Goal: Task Accomplishment & Management: Manage account settings

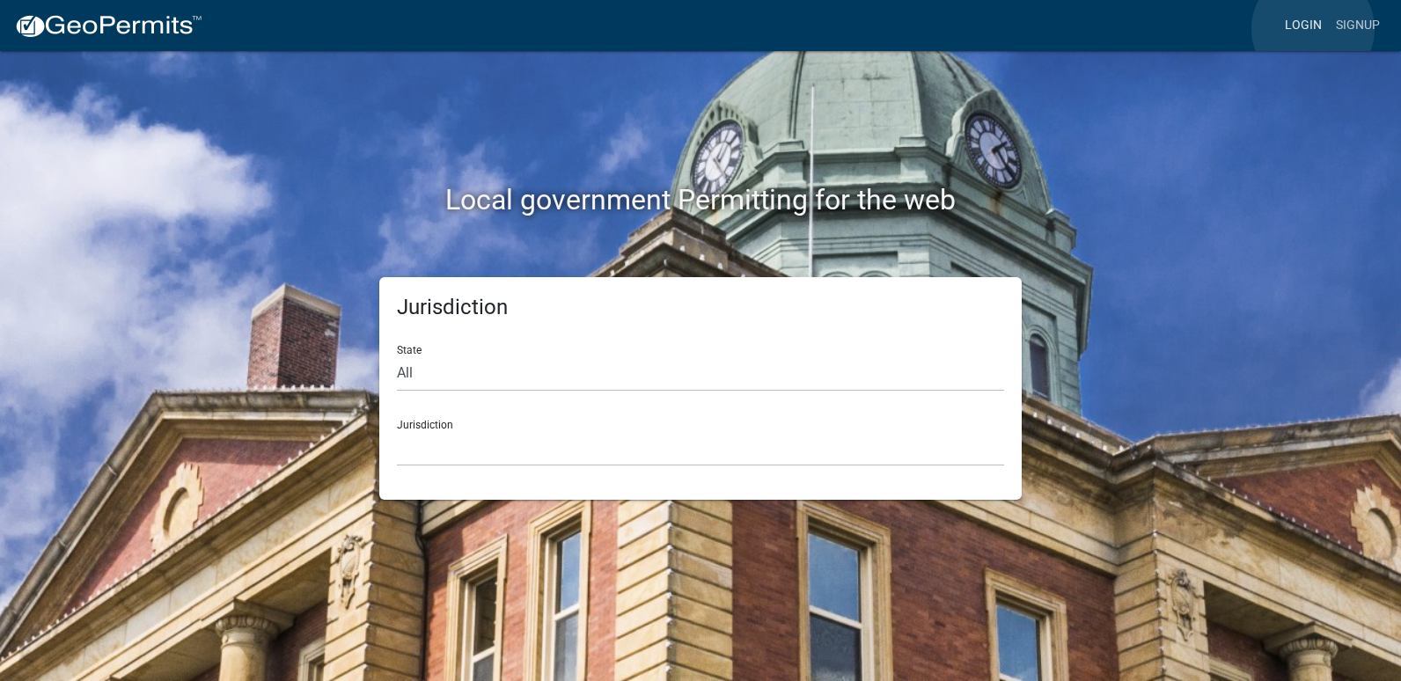
click at [1310, 29] on link "Login" at bounding box center [1302, 25] width 51 height 33
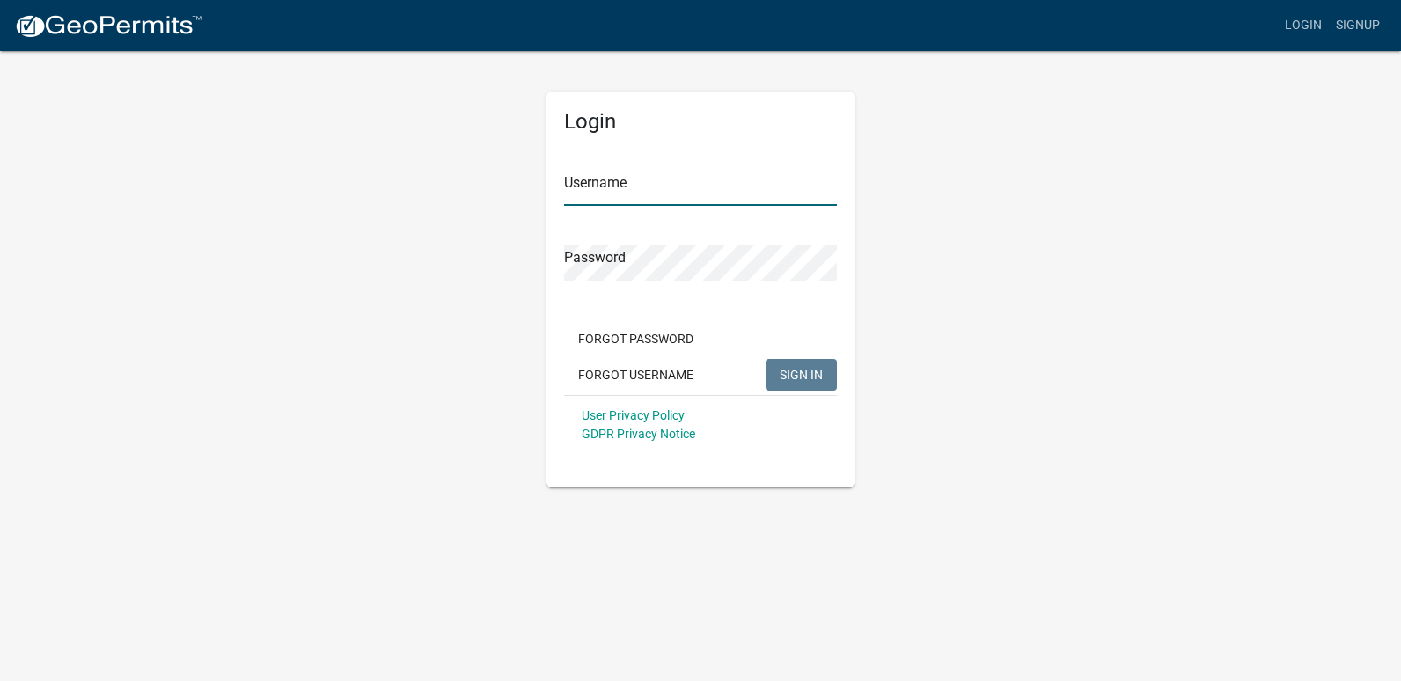
type input "ricktryon"
click at [792, 381] on span "SIGN IN" at bounding box center [800, 374] width 43 height 14
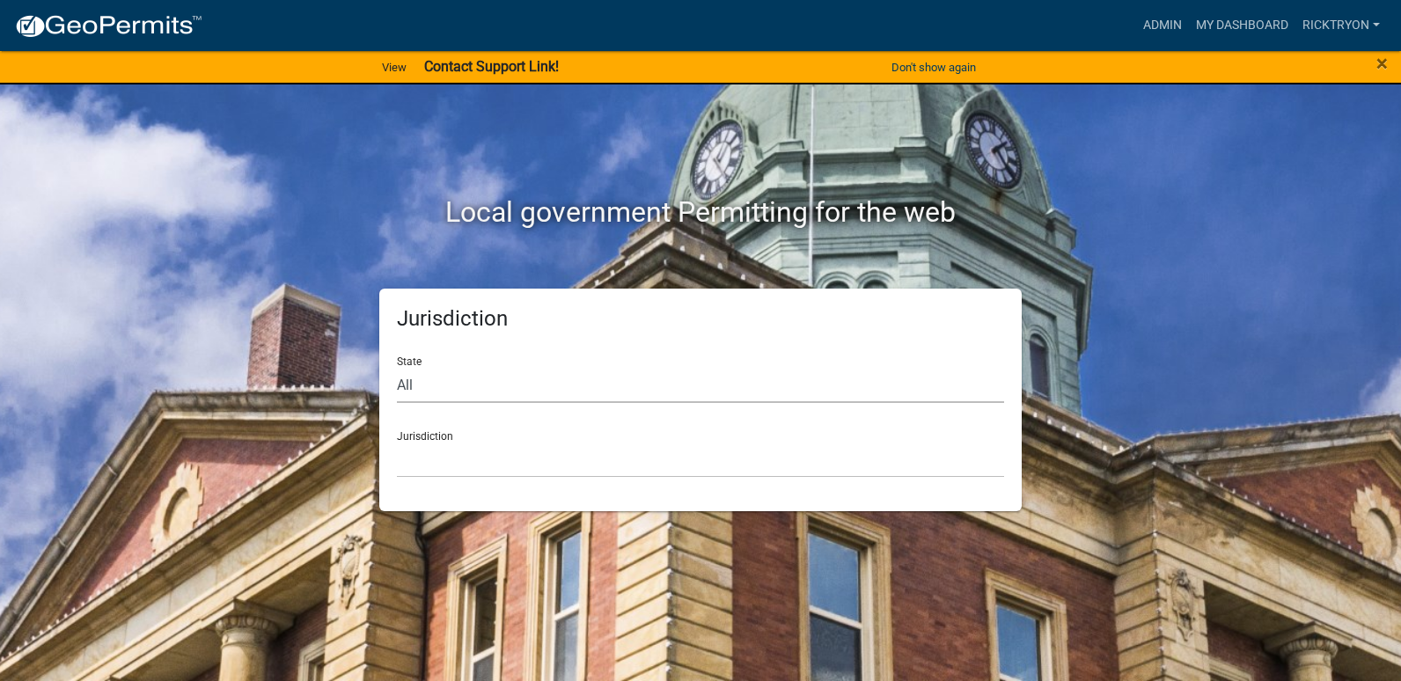
click at [515, 376] on select "All [US_STATE] [US_STATE] [US_STATE] [US_STATE] [US_STATE] [US_STATE] [US_STATE…" at bounding box center [700, 385] width 607 height 36
select select "[US_STATE]"
click at [397, 367] on select "All [US_STATE] [US_STATE] [US_STATE] [US_STATE] [US_STATE] [US_STATE] [US_STATE…" at bounding box center [700, 385] width 607 height 36
drag, startPoint x: 450, startPoint y: 441, endPoint x: 448, endPoint y: 413, distance: 27.3
click at [450, 440] on div "Jurisdiction City of [GEOGRAPHIC_DATA], [US_STATE] City of [GEOGRAPHIC_DATA], […" at bounding box center [700, 447] width 607 height 61
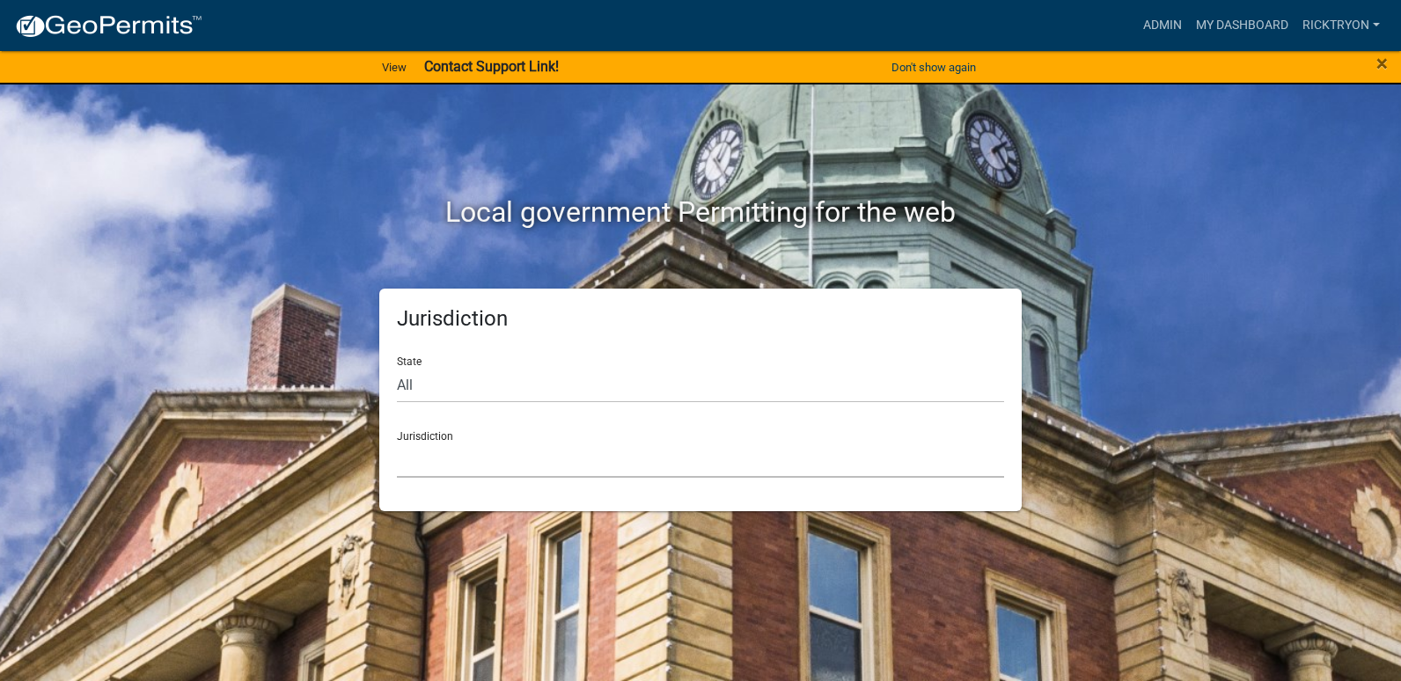
click at [456, 457] on select "City of [GEOGRAPHIC_DATA], [US_STATE] City of [GEOGRAPHIC_DATA], [US_STATE] Cit…" at bounding box center [700, 460] width 607 height 36
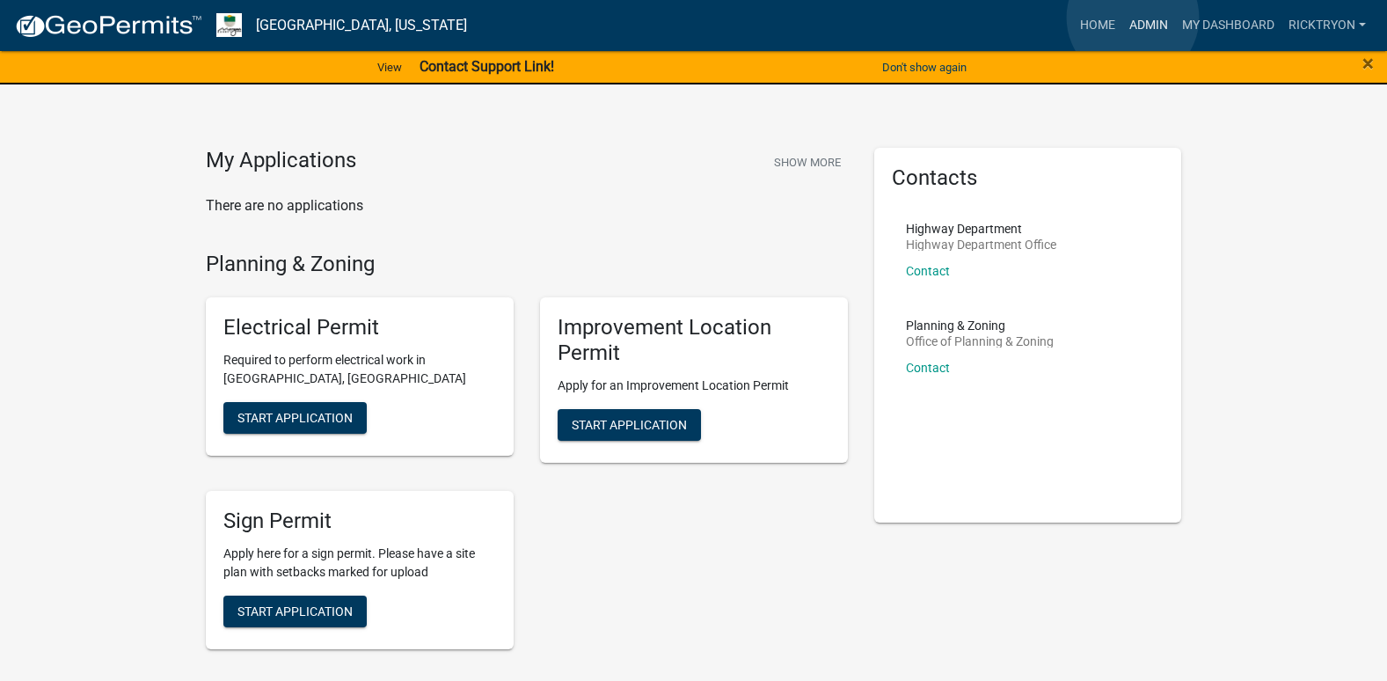
click at [1133, 18] on link "Admin" at bounding box center [1149, 25] width 53 height 33
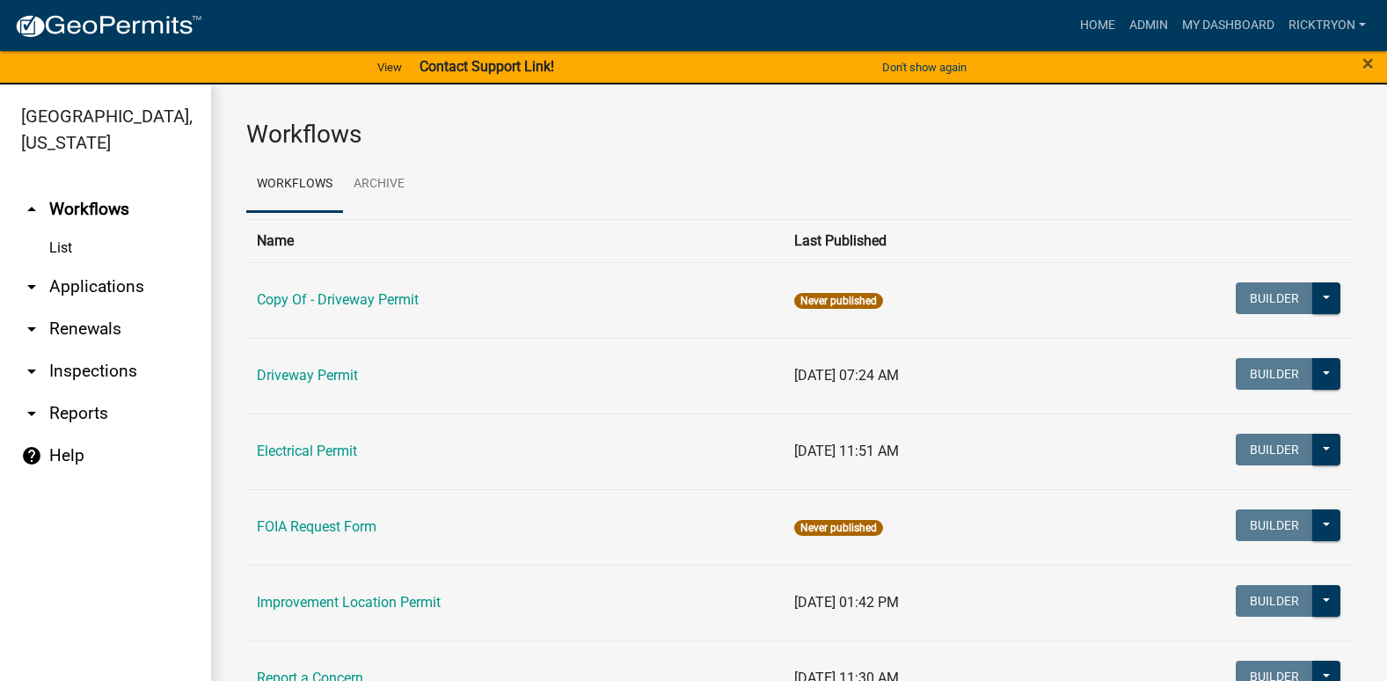
click at [35, 287] on icon "arrow_drop_down" at bounding box center [31, 286] width 21 height 21
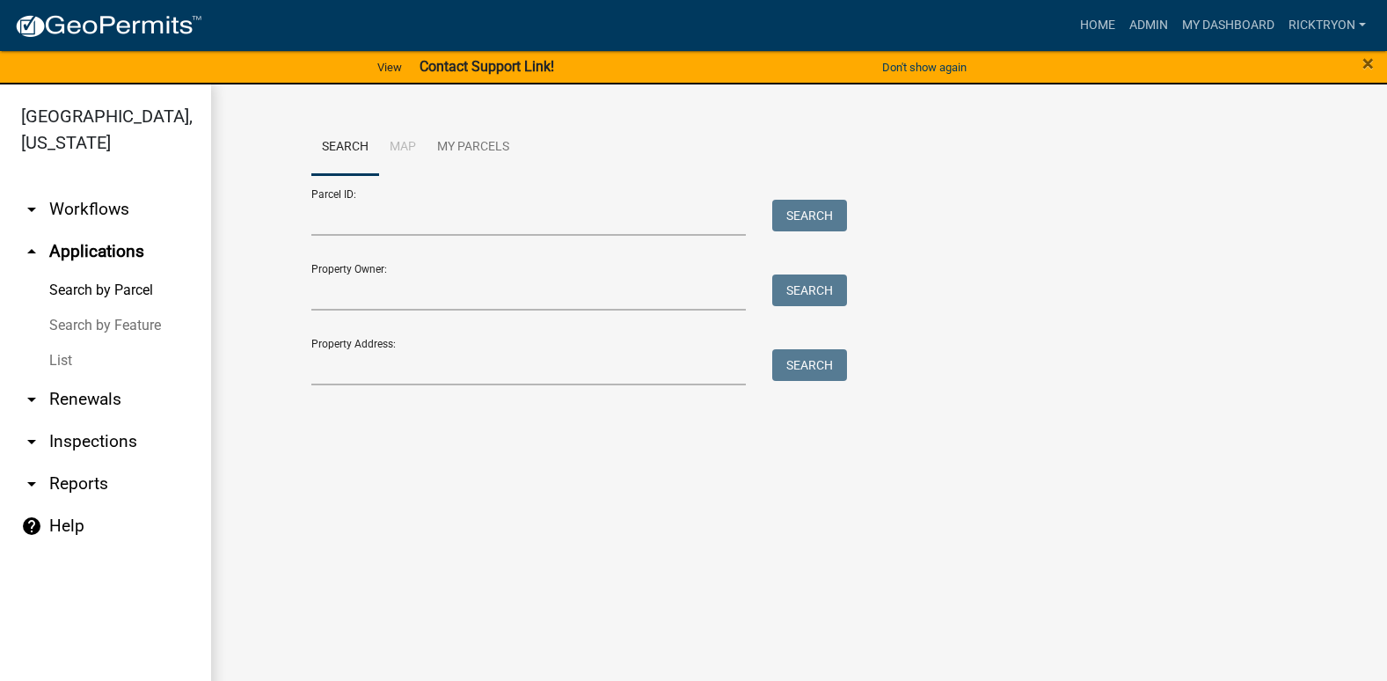
click at [67, 362] on link "List" at bounding box center [105, 360] width 211 height 35
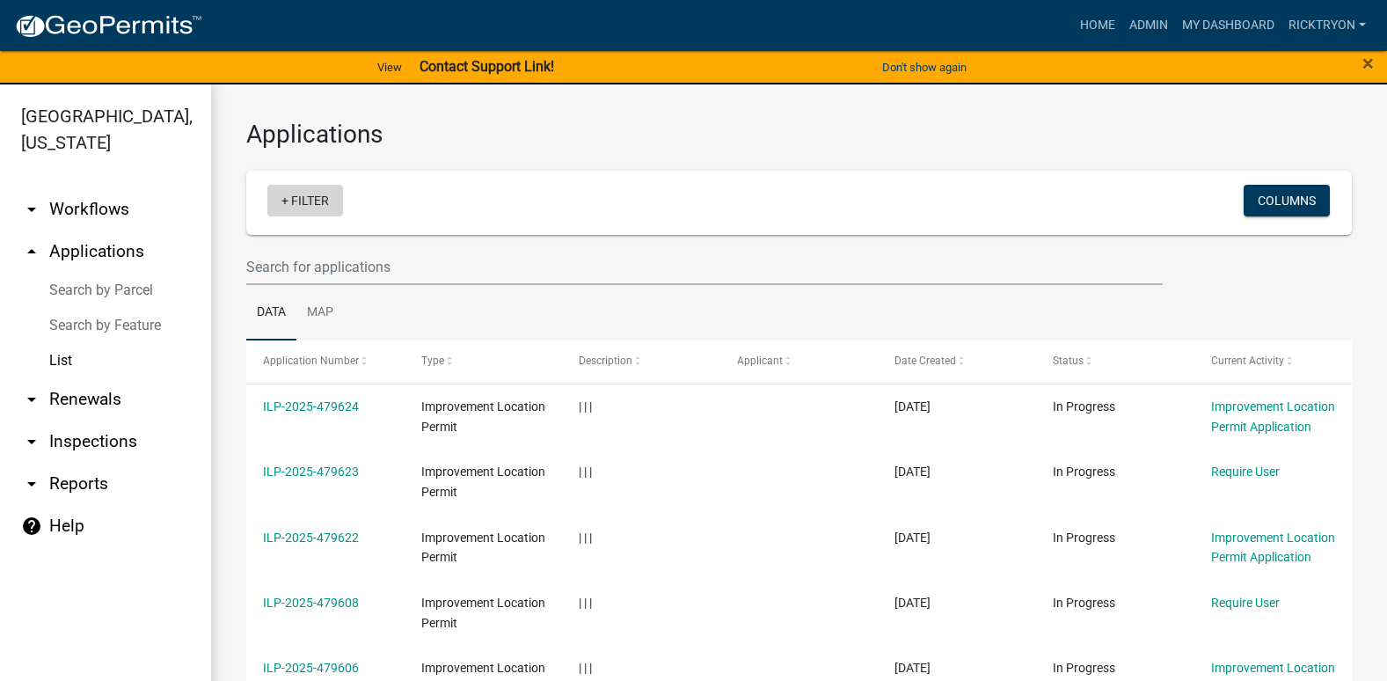
click at [292, 198] on link "+ Filter" at bounding box center [305, 201] width 76 height 32
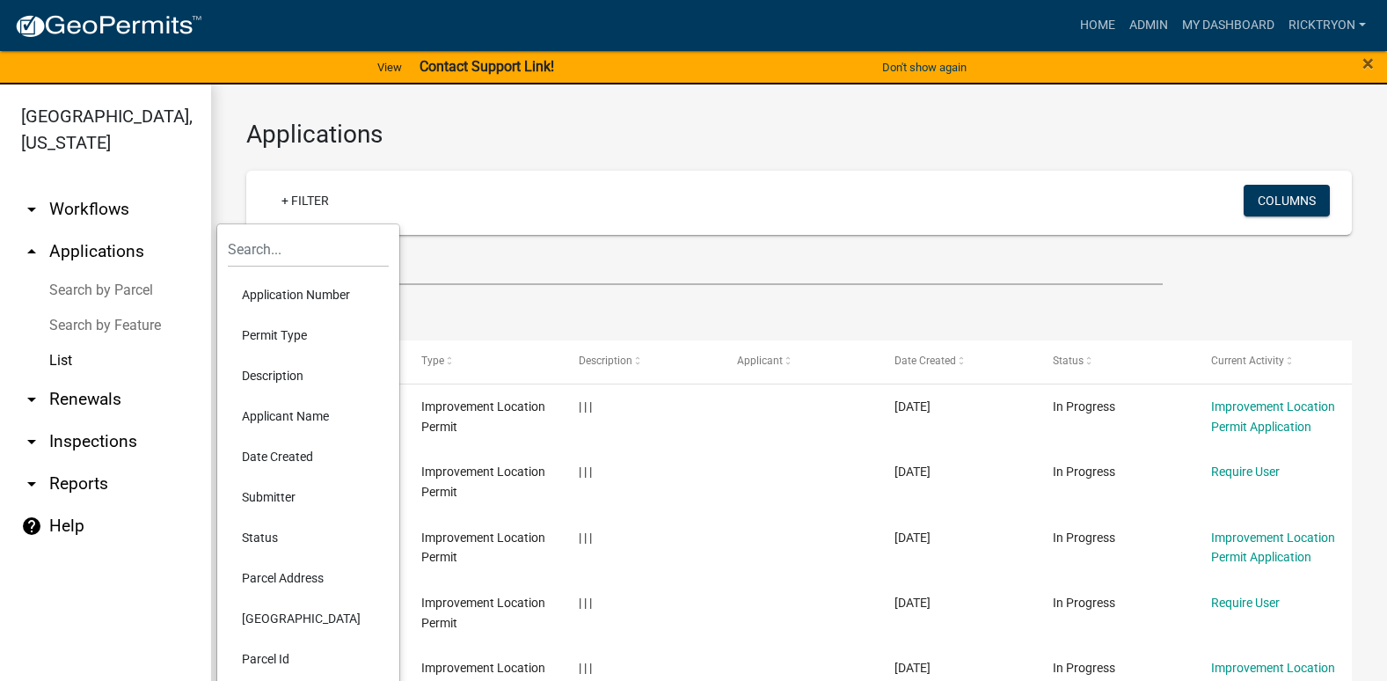
click at [273, 294] on li "Application Number" at bounding box center [308, 294] width 161 height 40
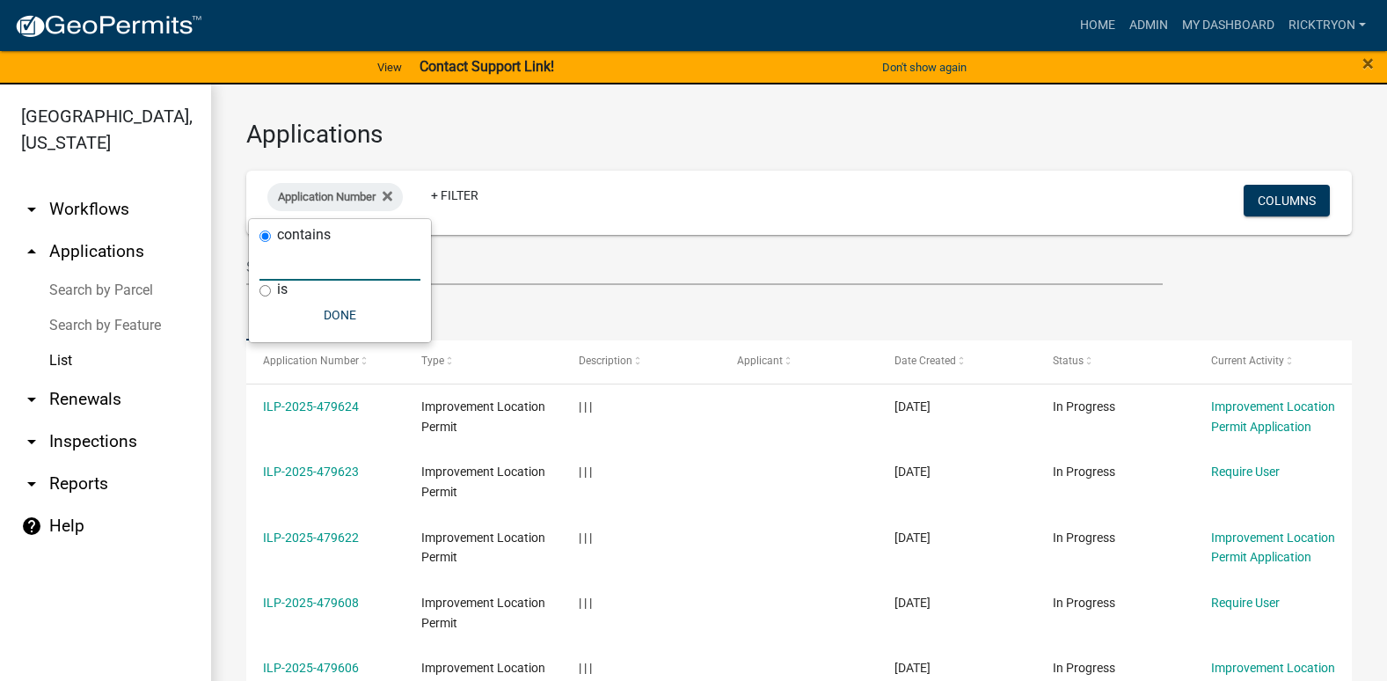
click at [321, 273] on input "text" at bounding box center [340, 263] width 161 height 36
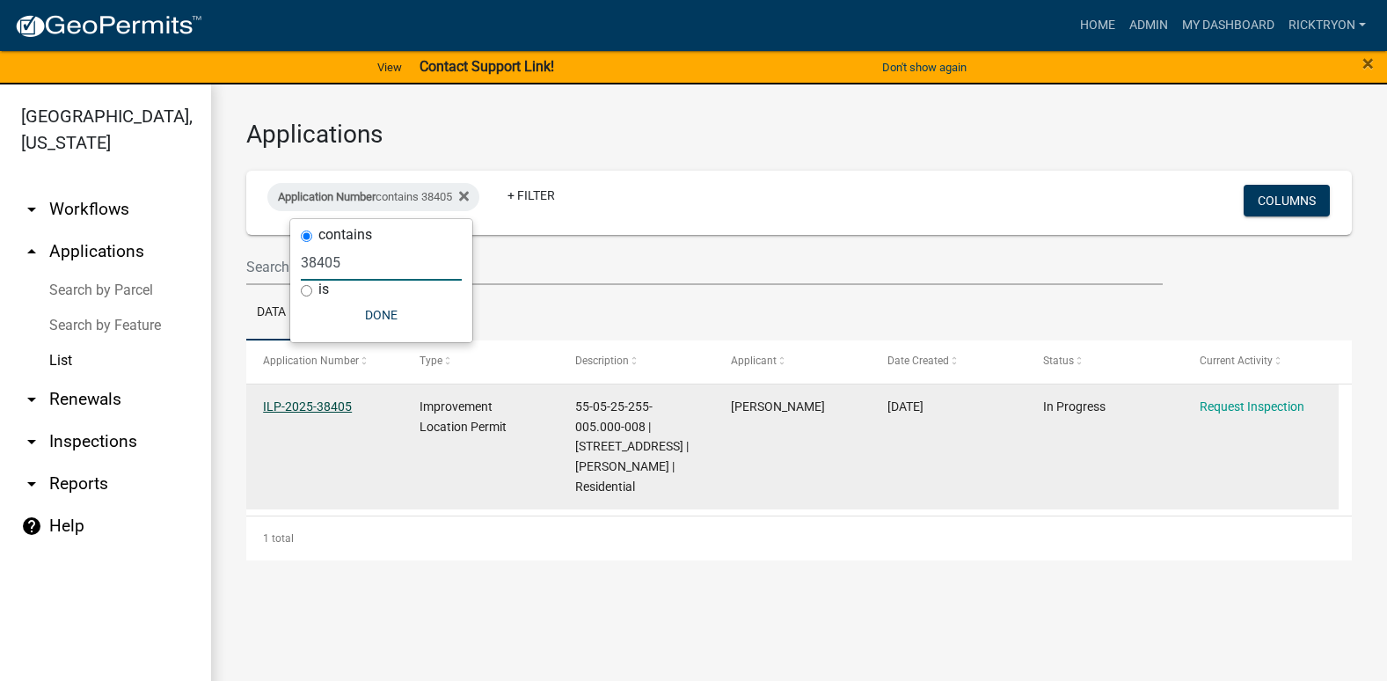
type input "38405"
click at [347, 406] on link "ILP-2025-38405" at bounding box center [307, 406] width 89 height 14
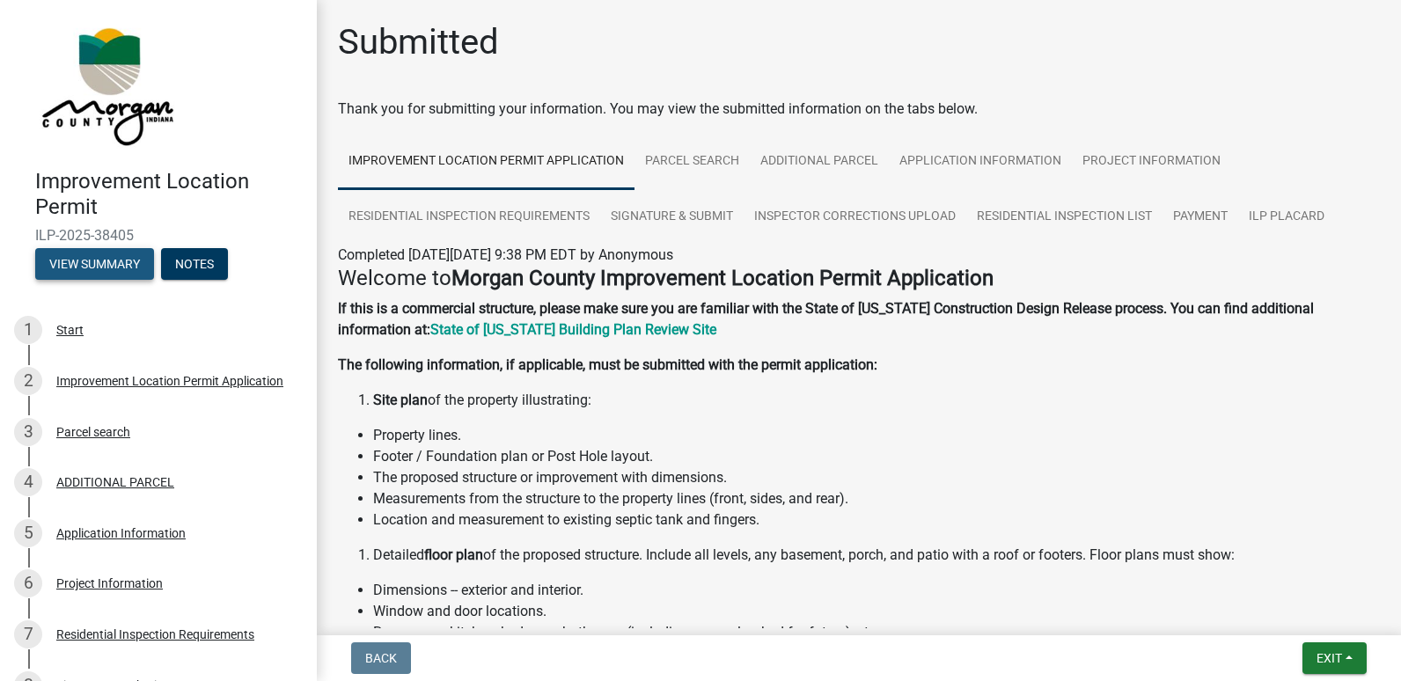
click at [112, 258] on button "View Summary" at bounding box center [94, 264] width 119 height 32
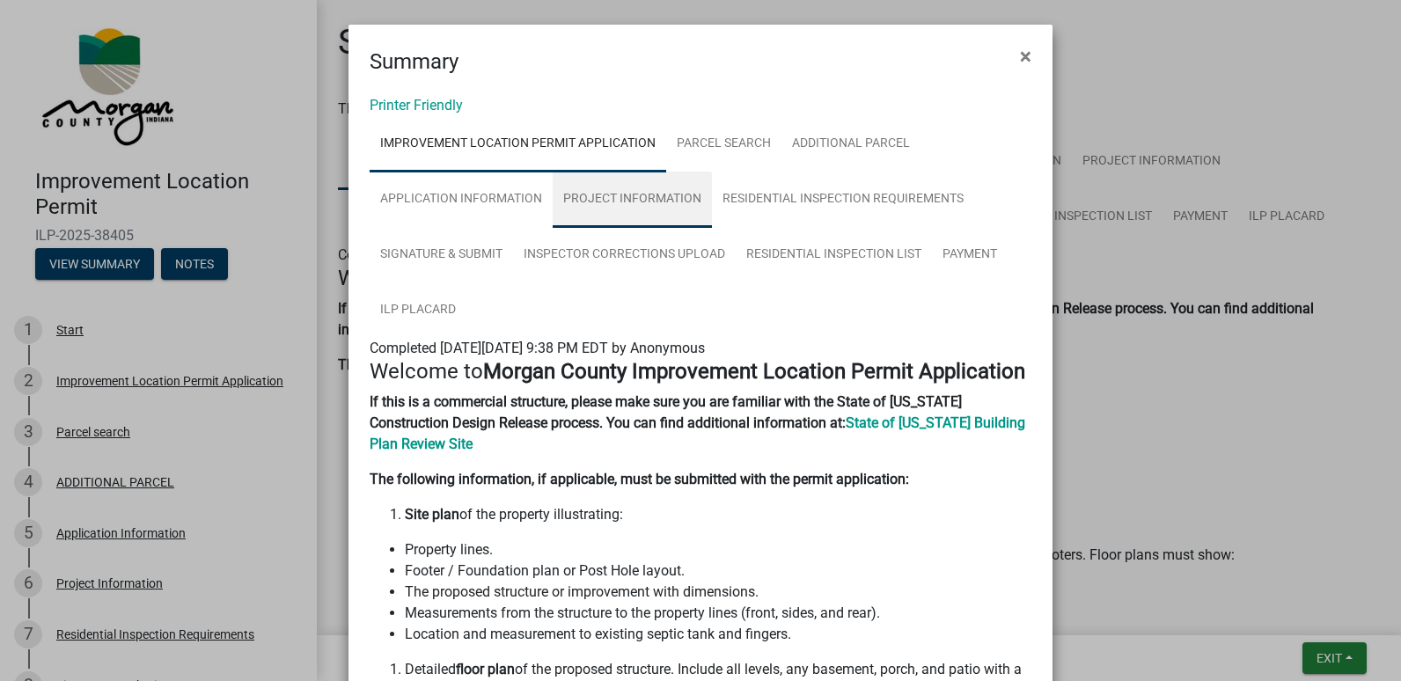
click at [618, 188] on link "Project Information" at bounding box center [631, 200] width 159 height 56
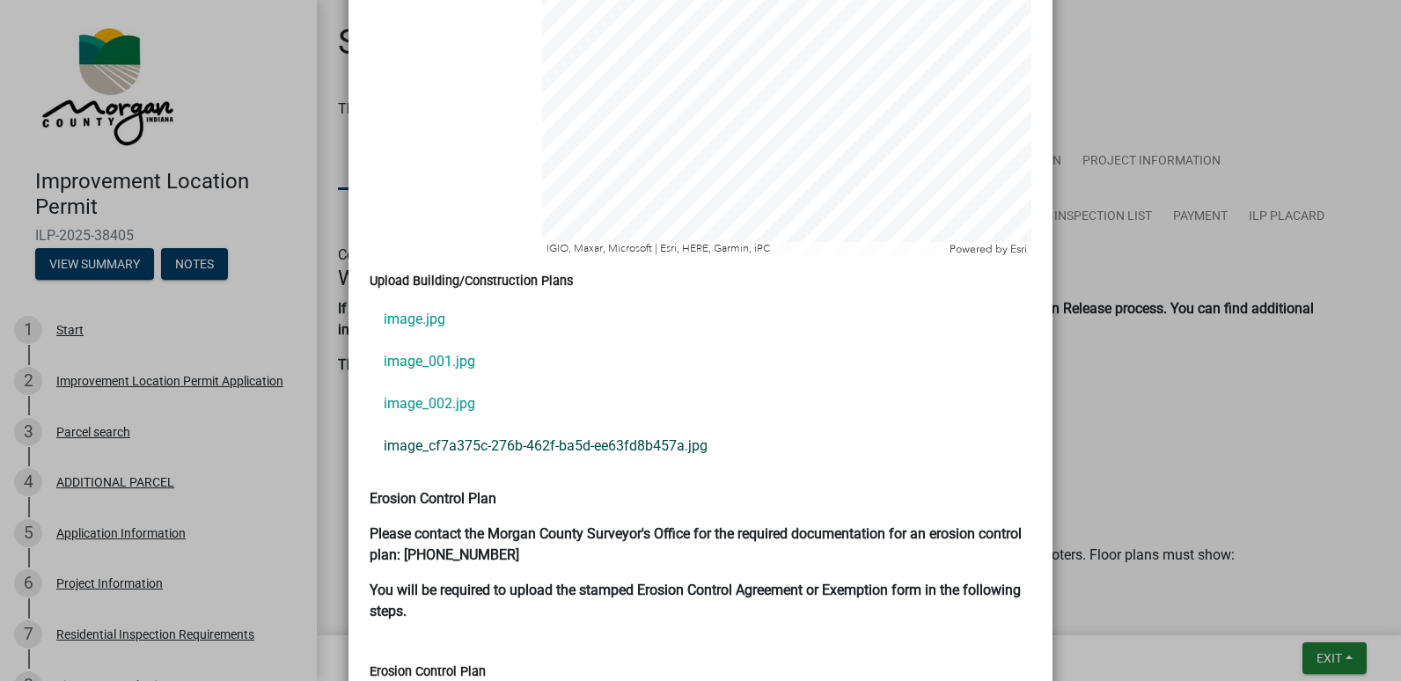
scroll to position [3431, 0]
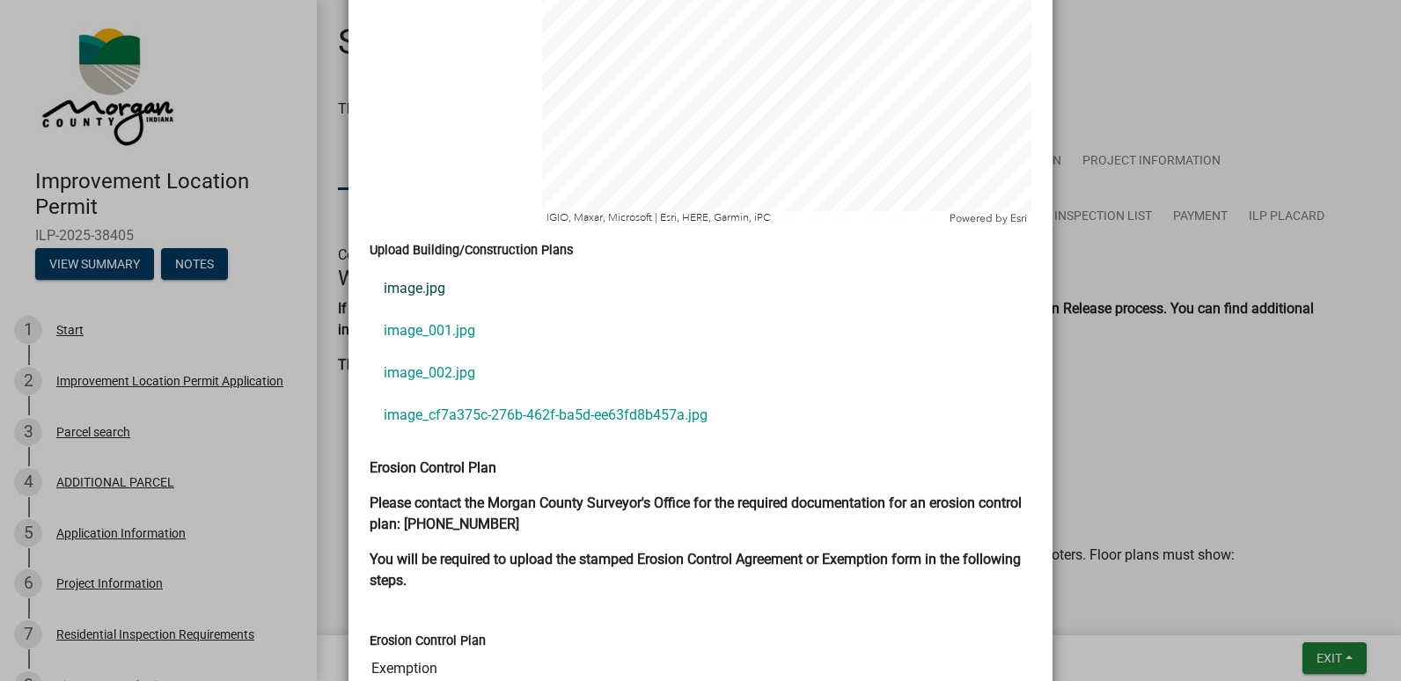
click at [413, 270] on link "image.jpg" at bounding box center [700, 288] width 662 height 42
click at [450, 310] on link "image_001.jpg" at bounding box center [700, 331] width 662 height 42
click at [440, 352] on link "image_002.jpg" at bounding box center [700, 373] width 662 height 42
click at [445, 310] on link "image_001.jpg" at bounding box center [700, 331] width 662 height 42
click at [428, 272] on link "image.jpg" at bounding box center [700, 288] width 662 height 42
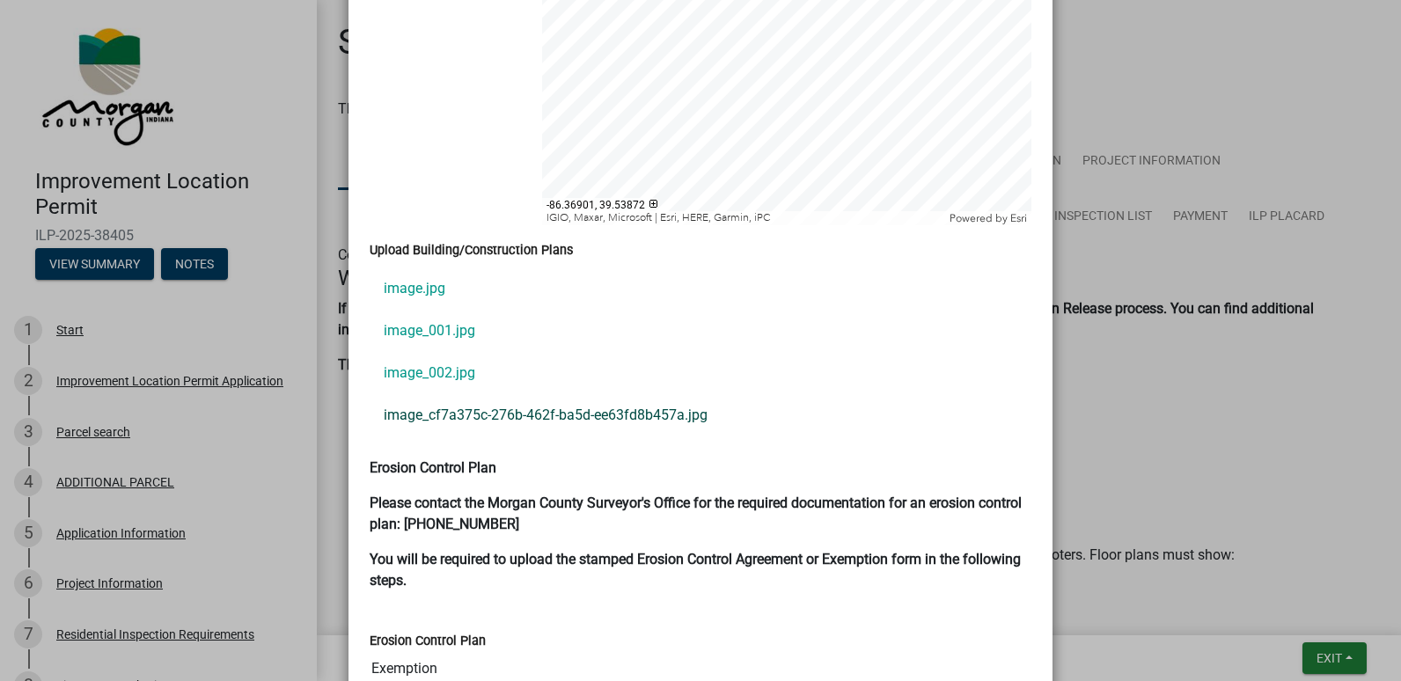
click at [472, 394] on link "image_cf7a375c-276b-462f-ba5d-ee63fd8b457a.jpg" at bounding box center [700, 415] width 662 height 42
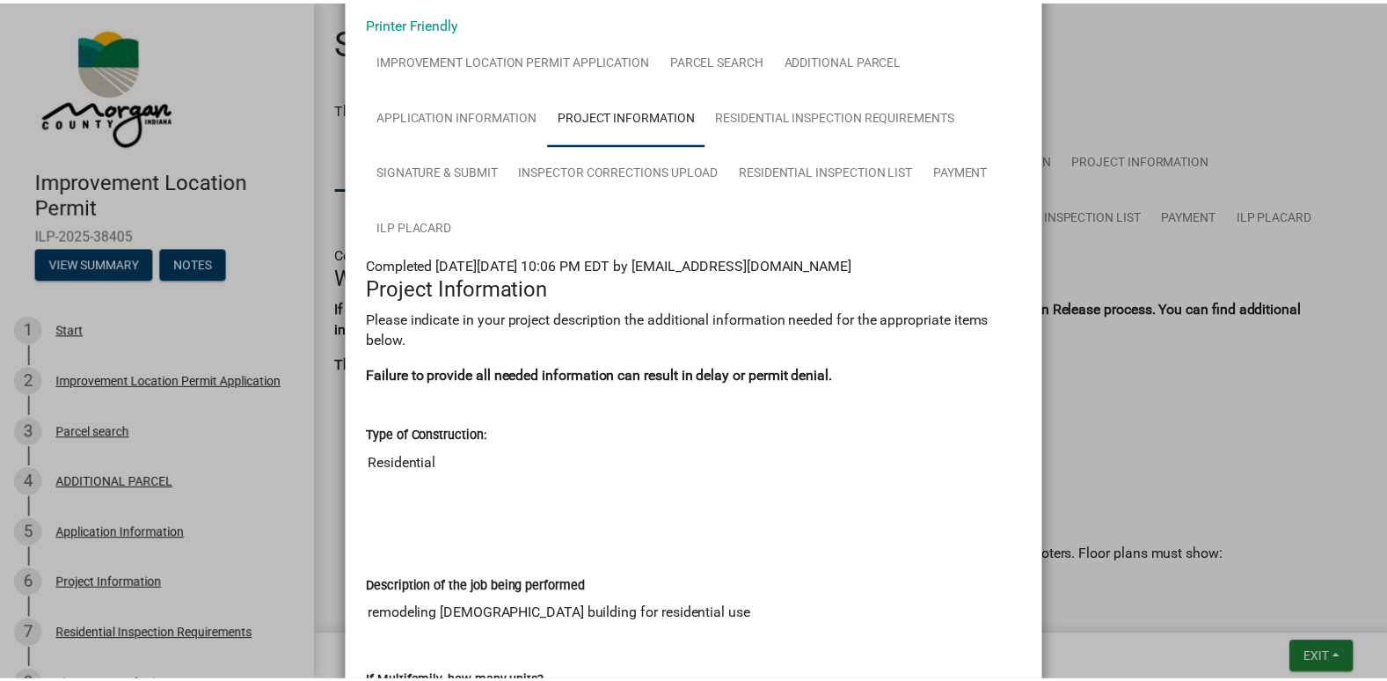
scroll to position [0, 0]
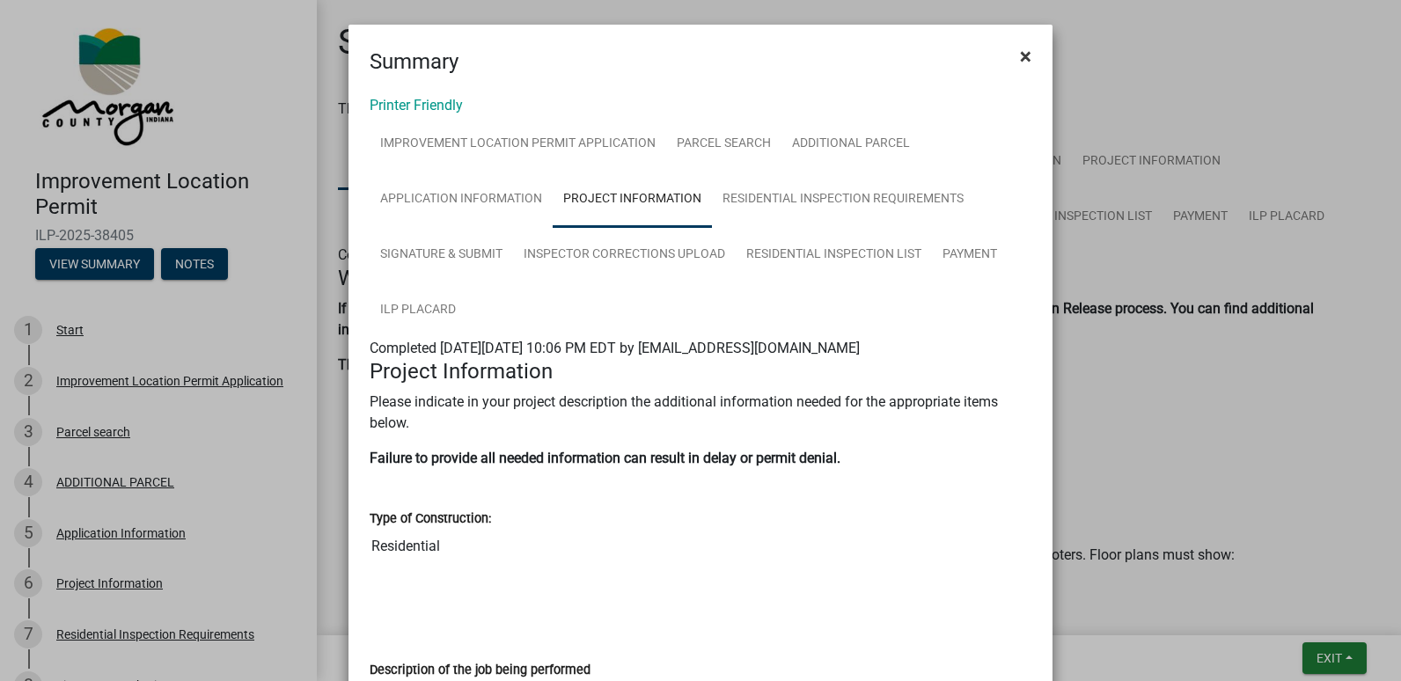
click at [1020, 58] on span "×" at bounding box center [1025, 56] width 11 height 25
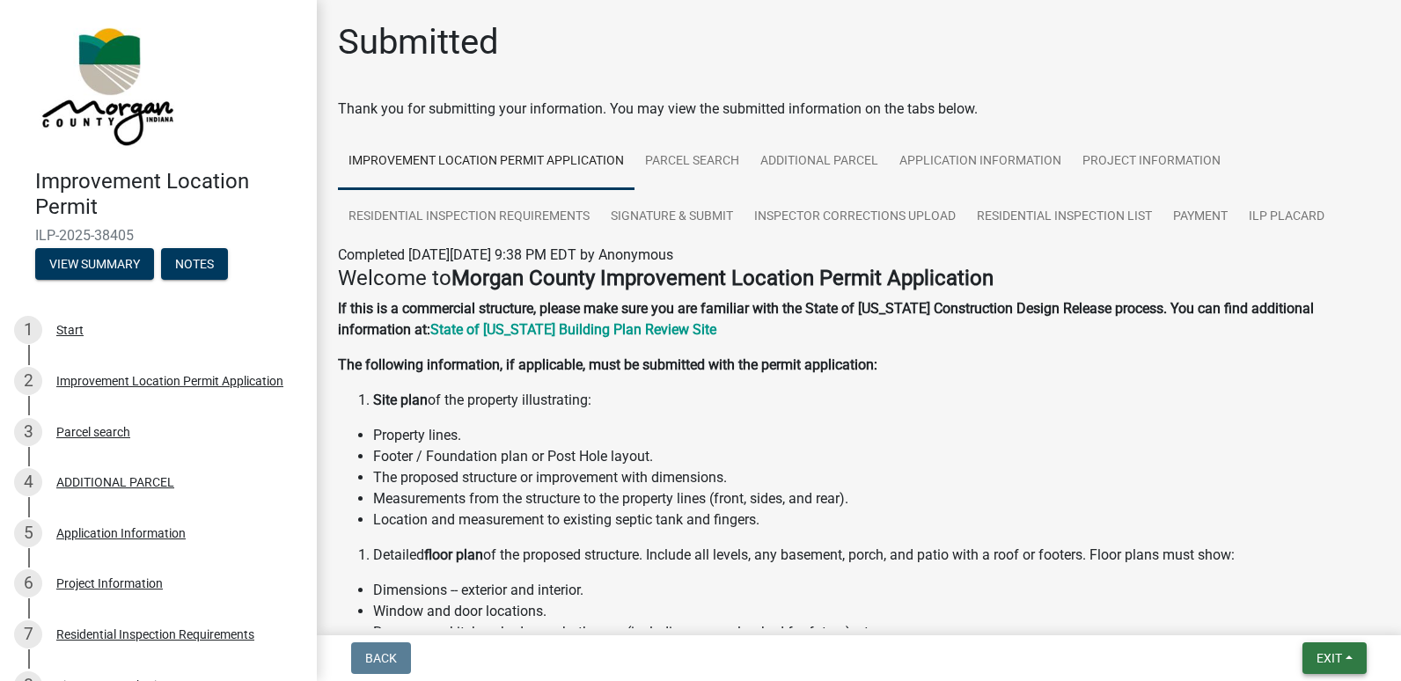
click at [1332, 655] on span "Exit" at bounding box center [1329, 658] width 26 height 14
click at [1296, 622] on button "Save & Exit" at bounding box center [1295, 612] width 141 height 42
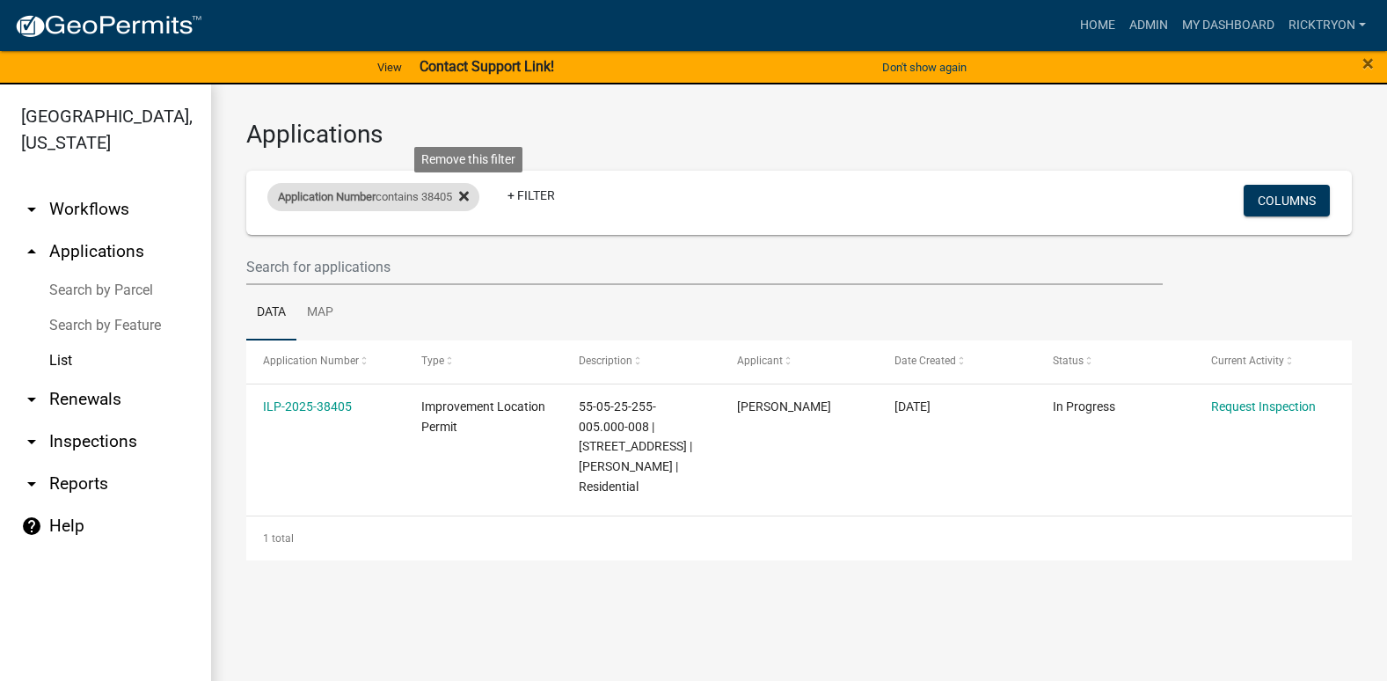
click at [469, 192] on icon at bounding box center [464, 196] width 10 height 14
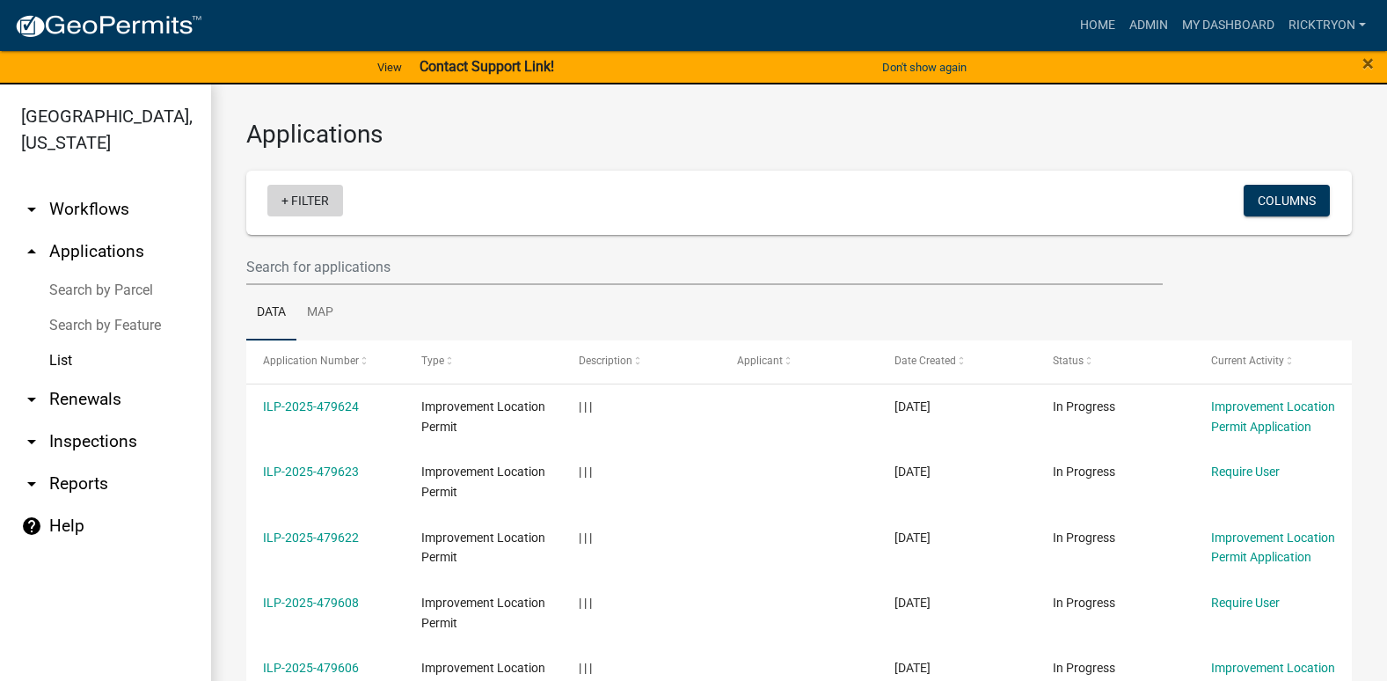
click at [283, 201] on link "+ Filter" at bounding box center [305, 201] width 76 height 32
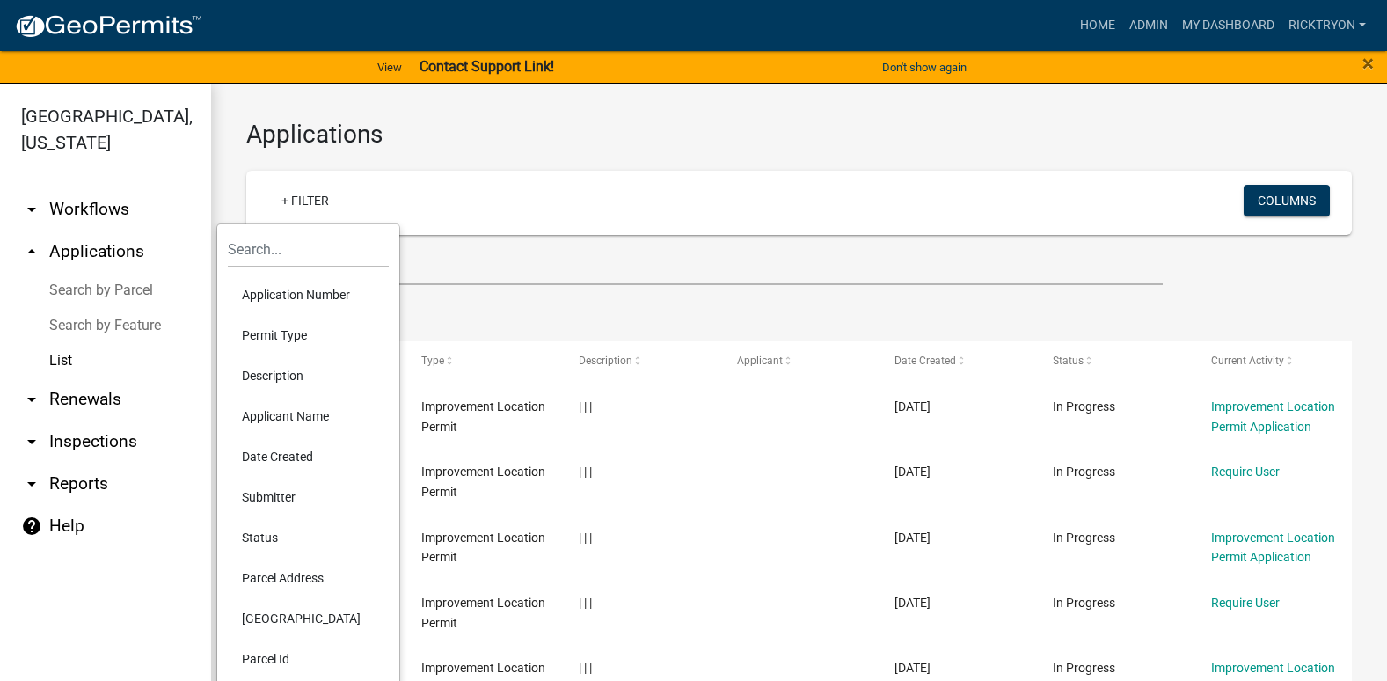
click at [289, 303] on li "Application Number" at bounding box center [308, 294] width 161 height 40
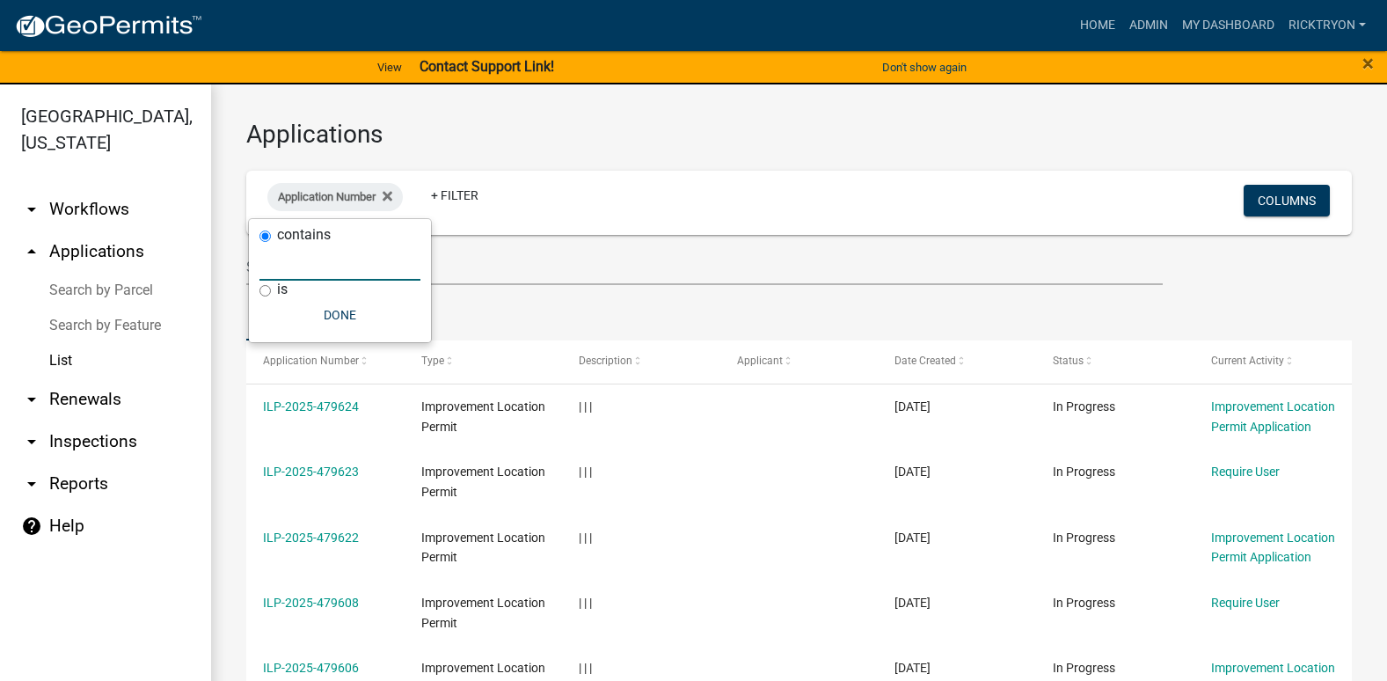
click at [292, 271] on input "text" at bounding box center [340, 263] width 161 height 36
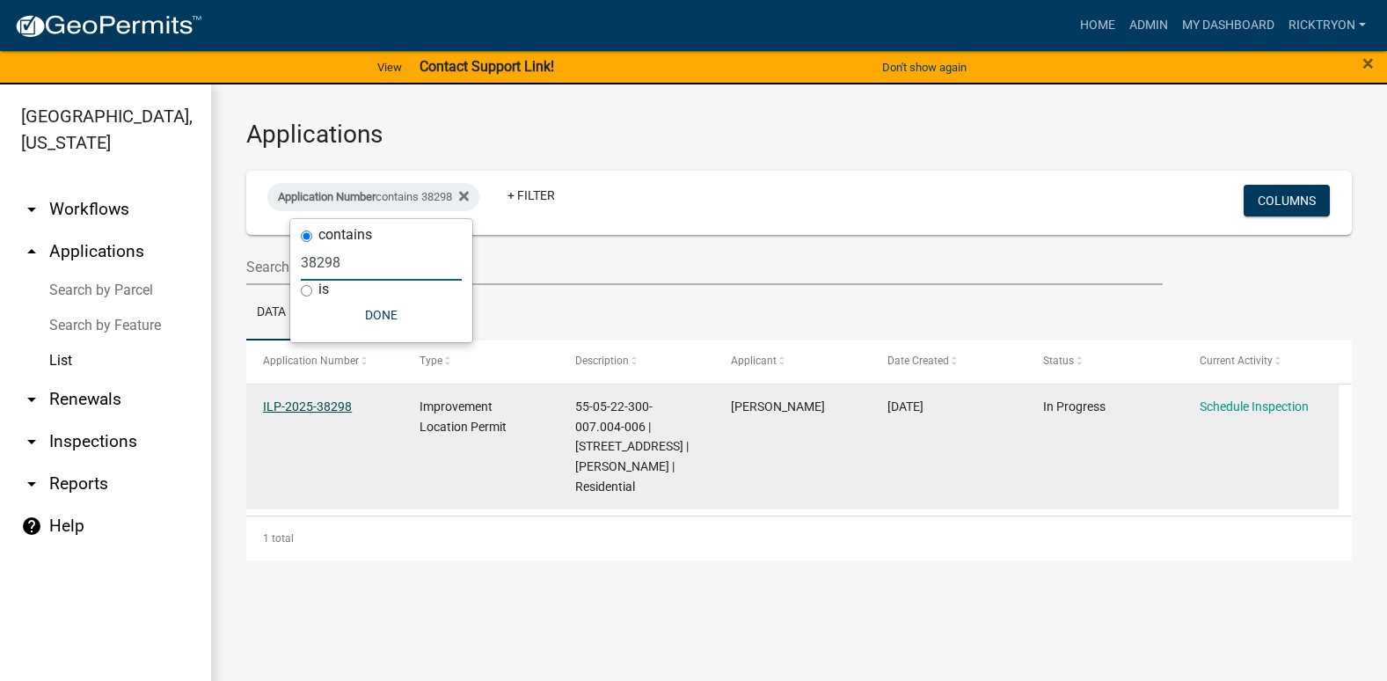
type input "38298"
click at [304, 401] on link "ILP-2025-38298" at bounding box center [307, 406] width 89 height 14
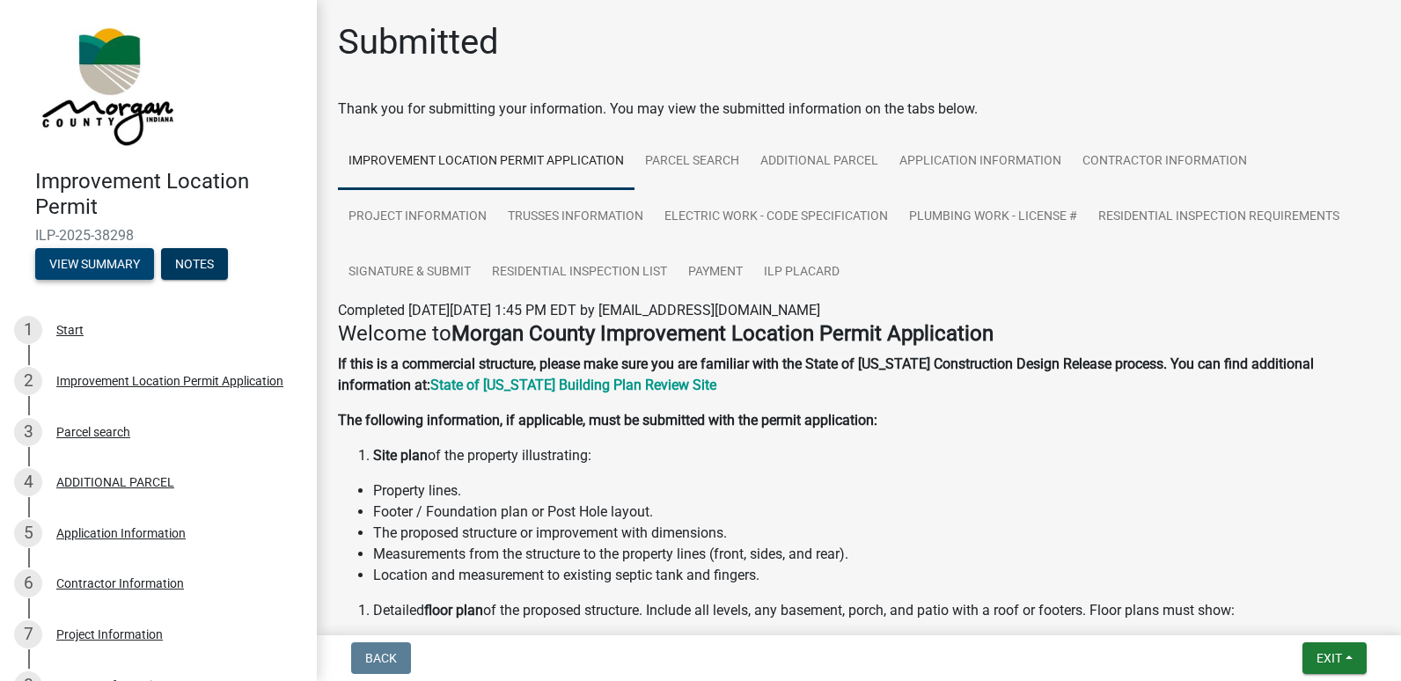
click at [110, 261] on button "View Summary" at bounding box center [94, 264] width 119 height 32
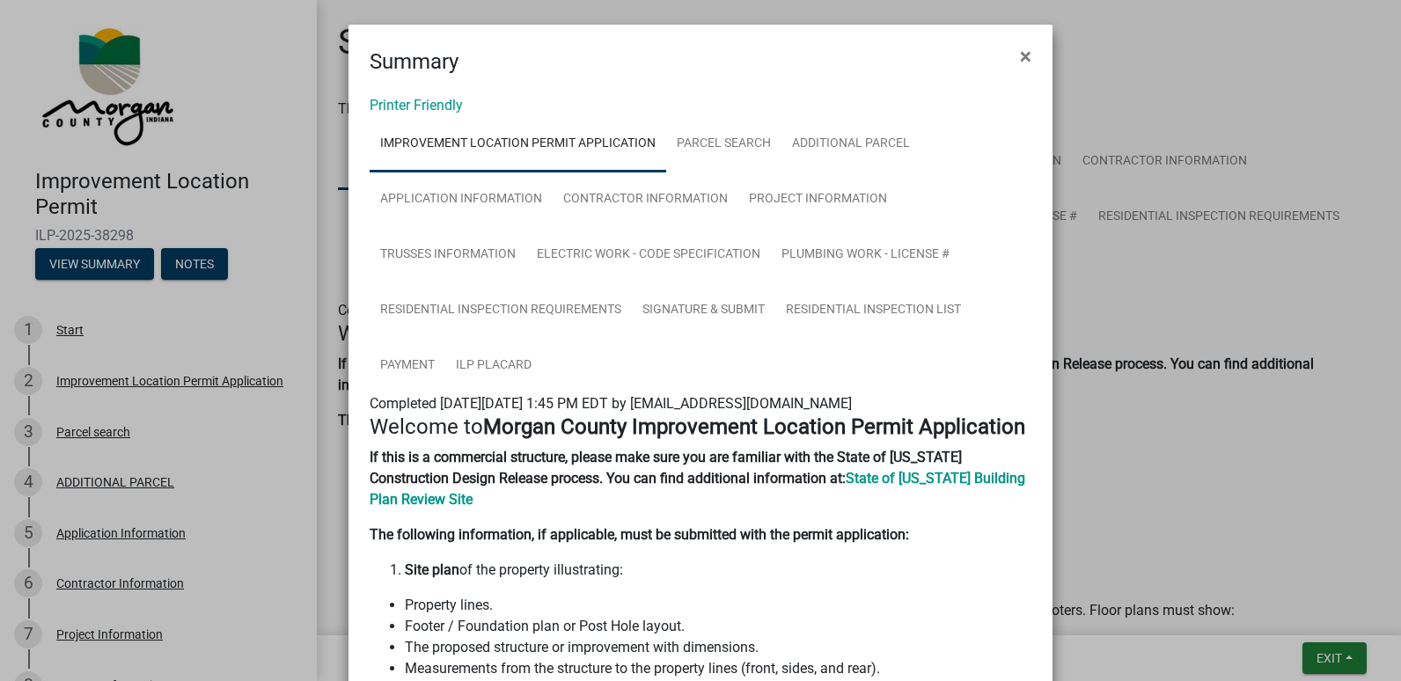
click at [1344, 659] on ngb-modal-window "Summary × Printer Friendly Improvement Location Permit Application Parcel searc…" at bounding box center [700, 340] width 1401 height 681
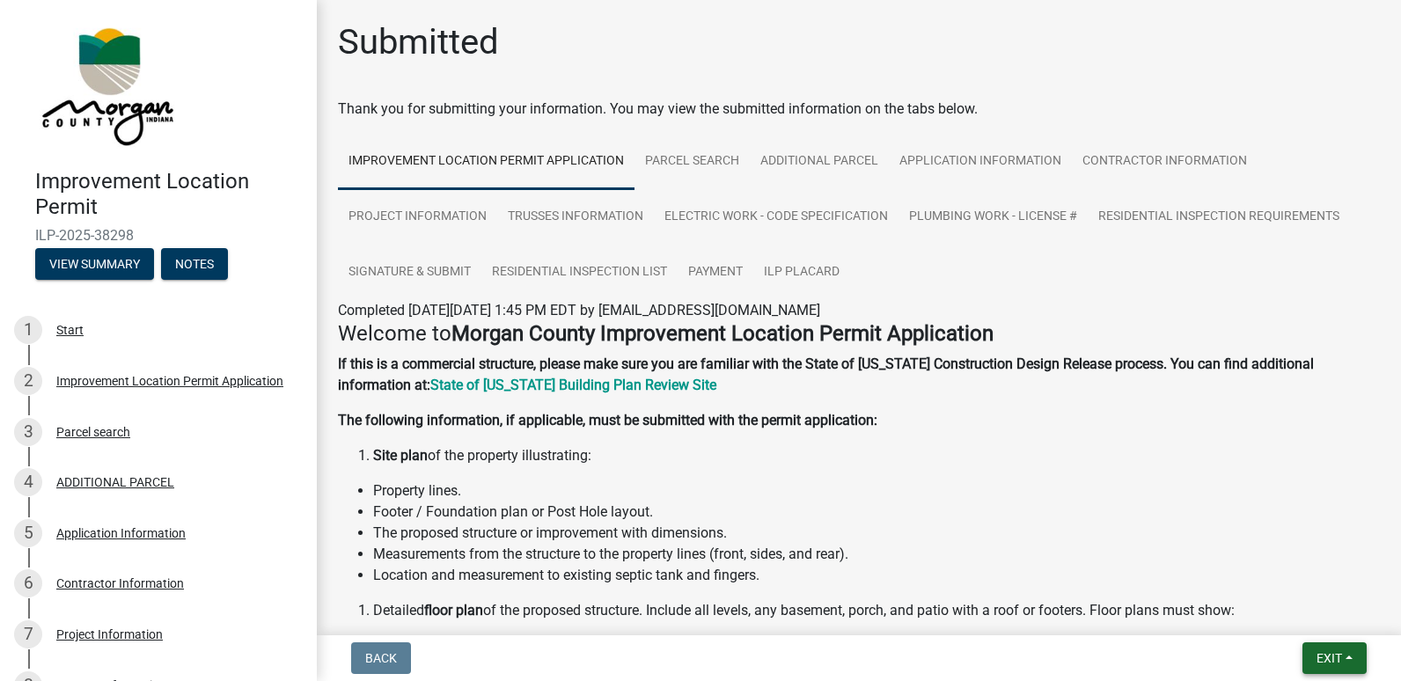
click at [1339, 657] on span "Exit" at bounding box center [1329, 658] width 26 height 14
click at [1286, 602] on button "Save & Exit" at bounding box center [1295, 612] width 141 height 42
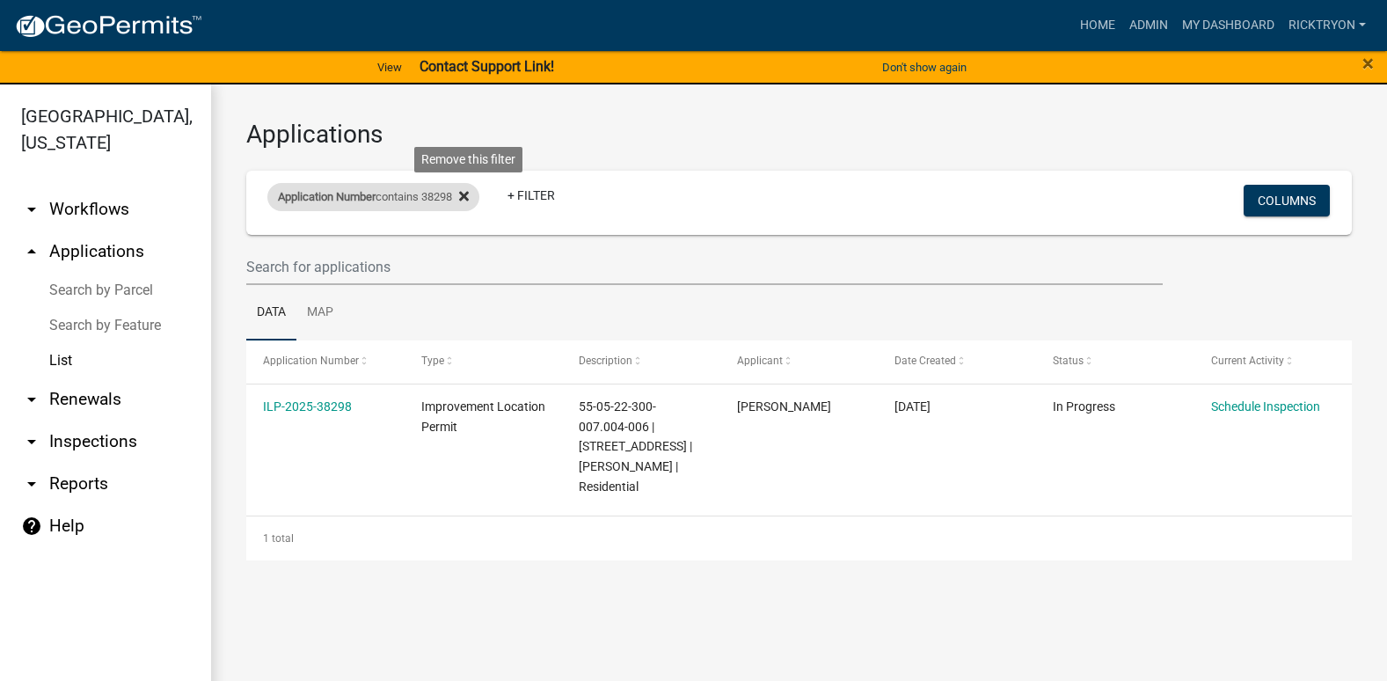
click at [469, 194] on icon at bounding box center [464, 197] width 10 height 10
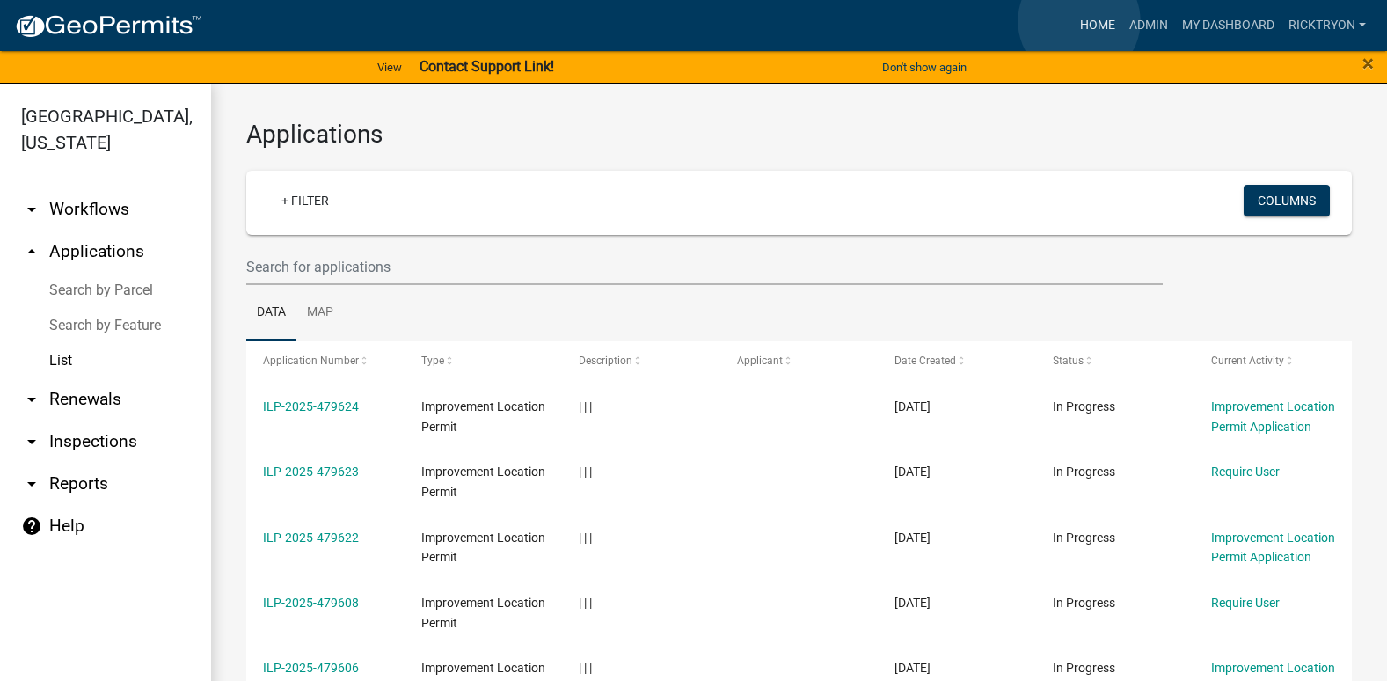
click at [1079, 20] on link "Home" at bounding box center [1097, 25] width 49 height 33
